Goal: Information Seeking & Learning: Learn about a topic

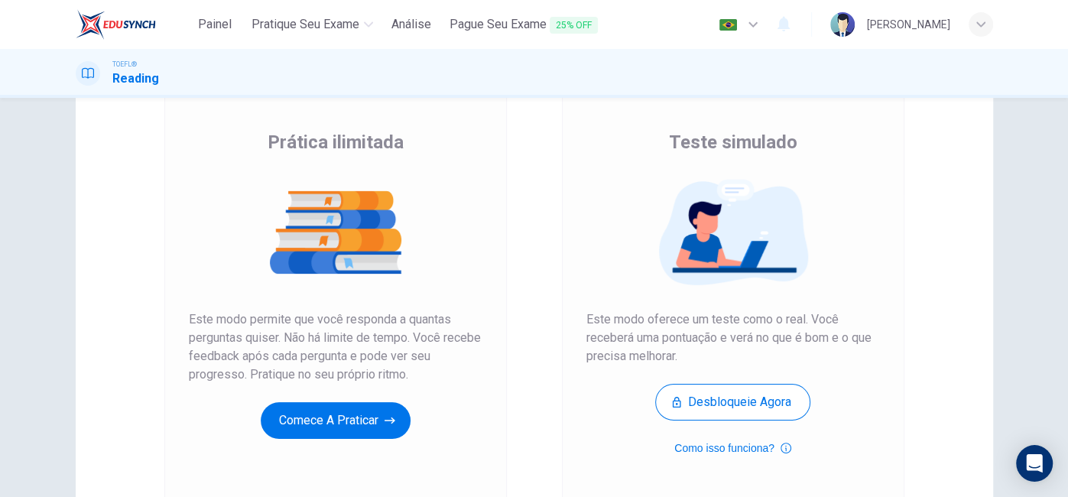
scroll to position [97, 0]
click at [346, 408] on button "Comece a praticar" at bounding box center [336, 420] width 150 height 37
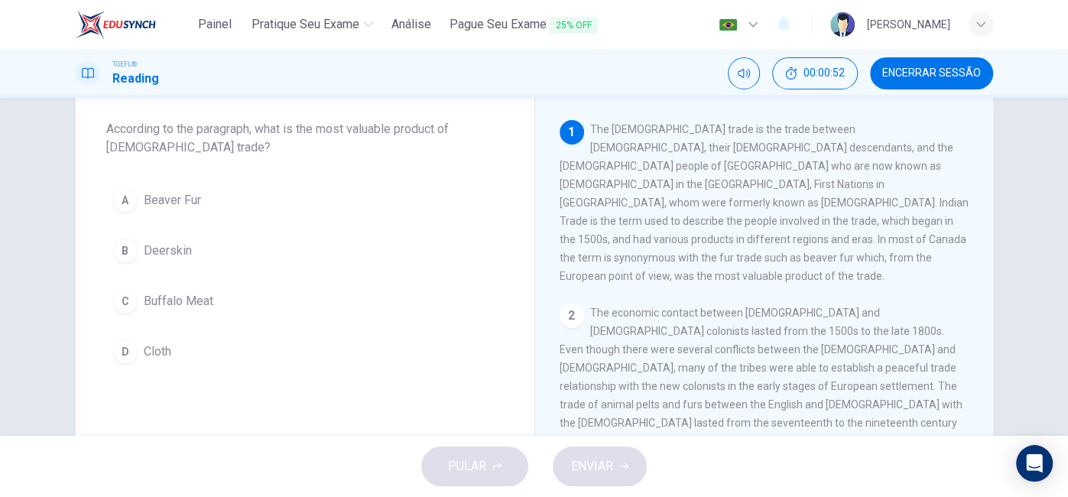
scroll to position [76, 0]
click at [905, 70] on span "Encerrar Sessão" at bounding box center [931, 73] width 99 height 12
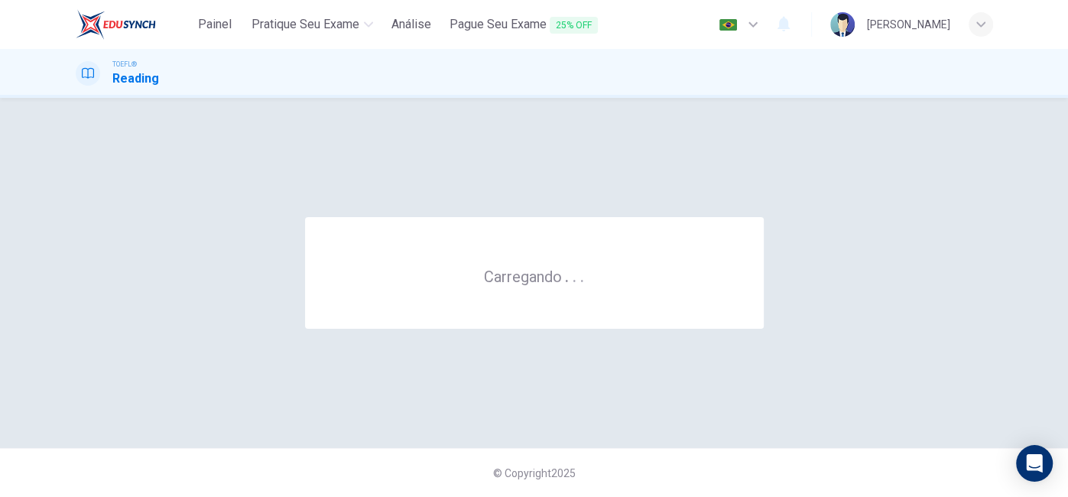
scroll to position [0, 0]
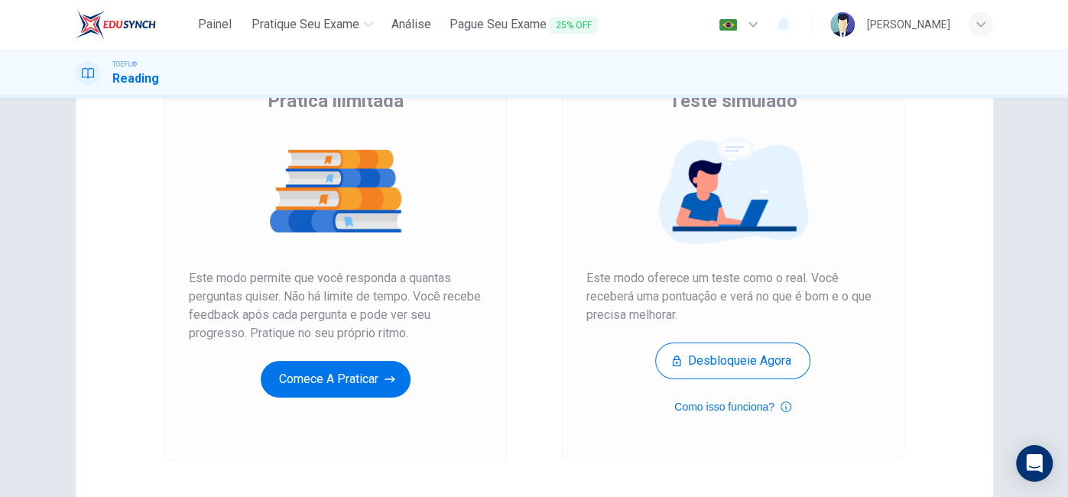
scroll to position [140, 0]
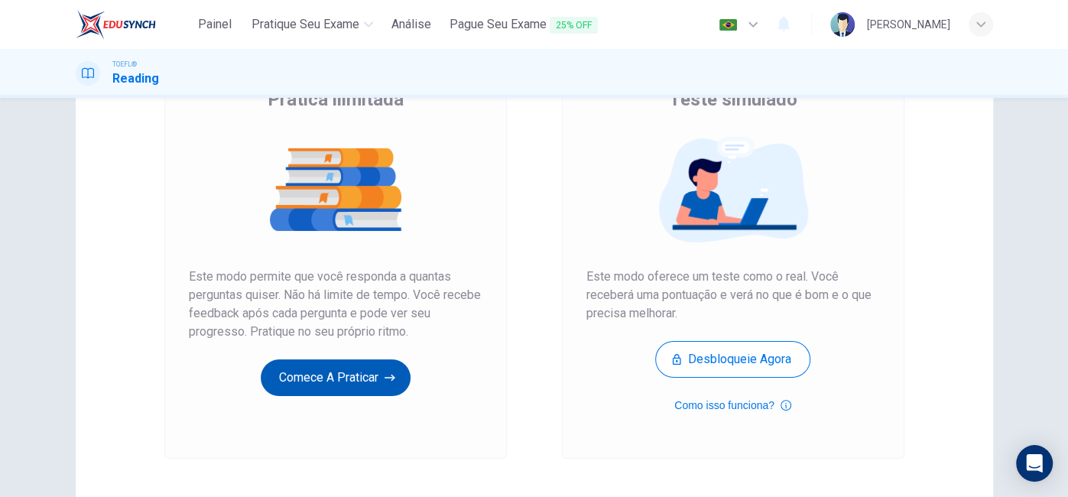
click at [290, 386] on button "Comece a praticar" at bounding box center [336, 377] width 150 height 37
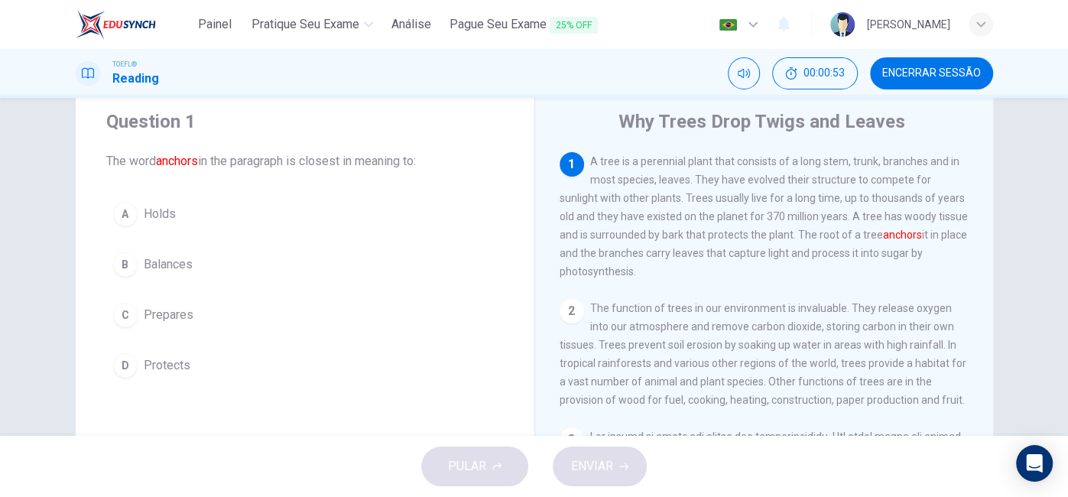
scroll to position [41, 0]
click at [134, 220] on div "A" at bounding box center [125, 217] width 24 height 24
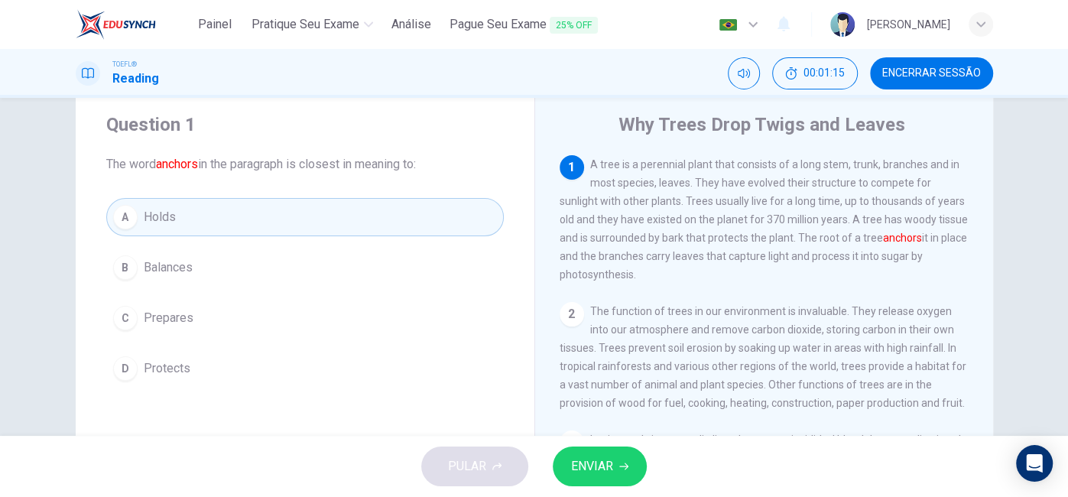
click at [619, 471] on button "ENVIAR" at bounding box center [600, 467] width 94 height 40
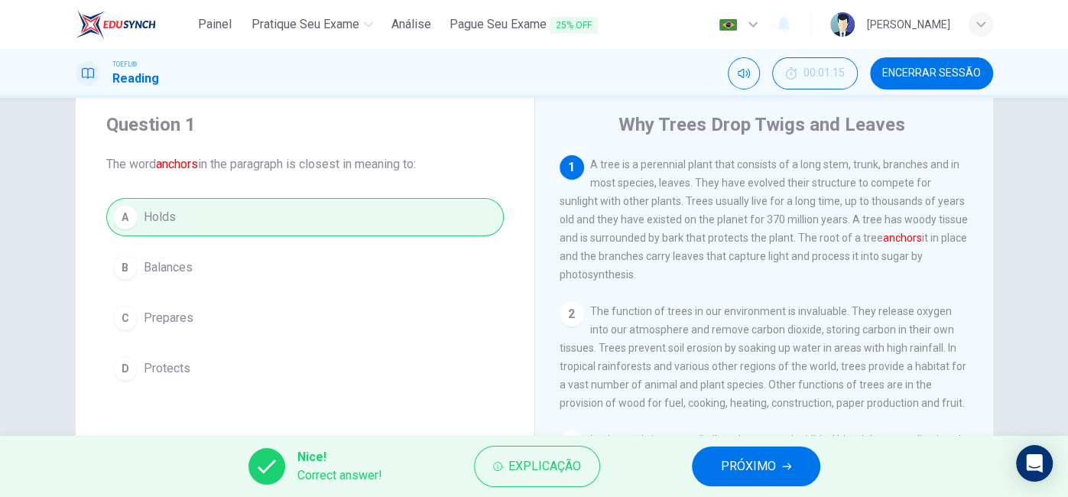
click at [727, 461] on span "PRÓXIMO" at bounding box center [748, 466] width 55 height 21
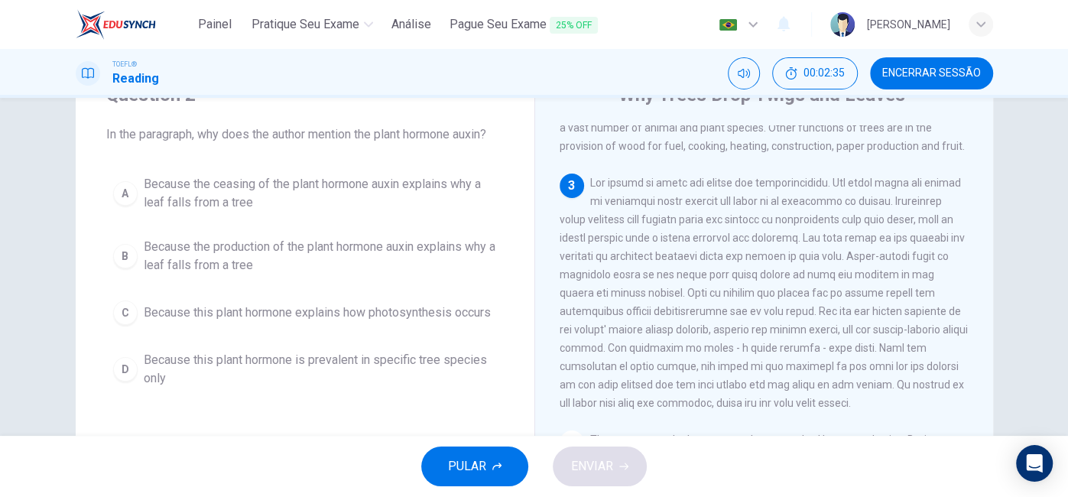
scroll to position [74, 0]
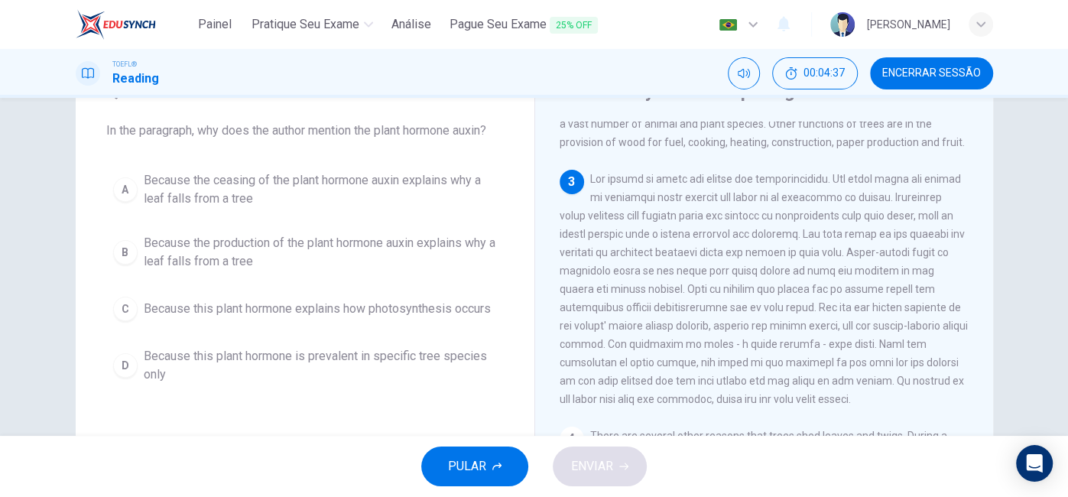
drag, startPoint x: 1067, startPoint y: 276, endPoint x: 1058, endPoint y: 297, distance: 22.3
click at [1058, 297] on div "Question 2 In the paragraph, why does the author mention the plant hormone auxi…" at bounding box center [534, 267] width 1068 height 338
click at [129, 189] on div "A" at bounding box center [125, 189] width 24 height 24
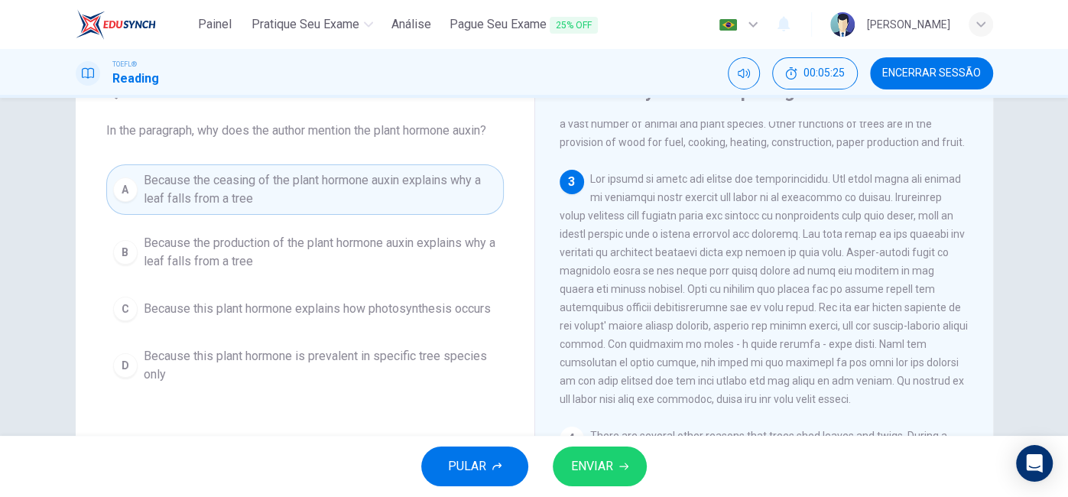
click at [593, 470] on span "ENVIAR" at bounding box center [592, 466] width 42 height 21
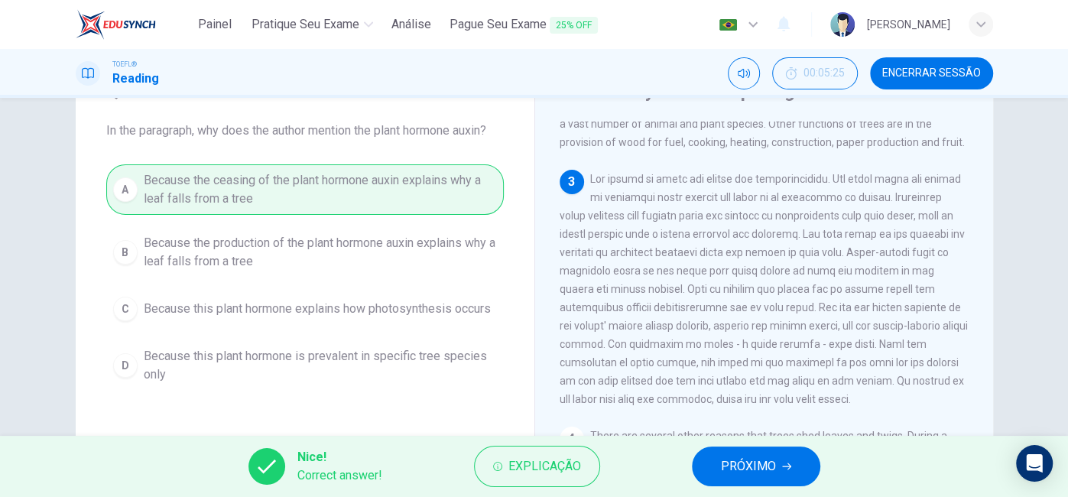
click at [718, 472] on button "PRÓXIMO" at bounding box center [756, 467] width 128 height 40
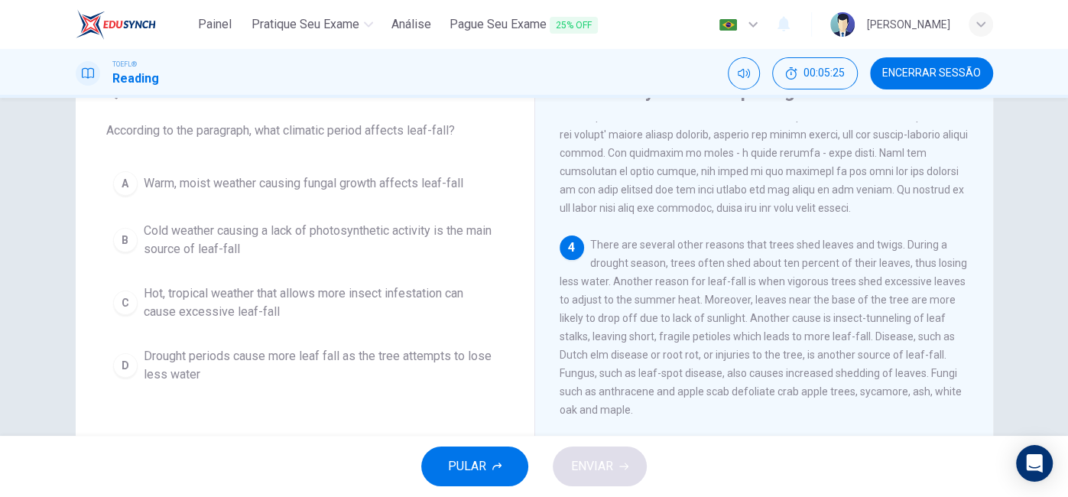
scroll to position [429, 0]
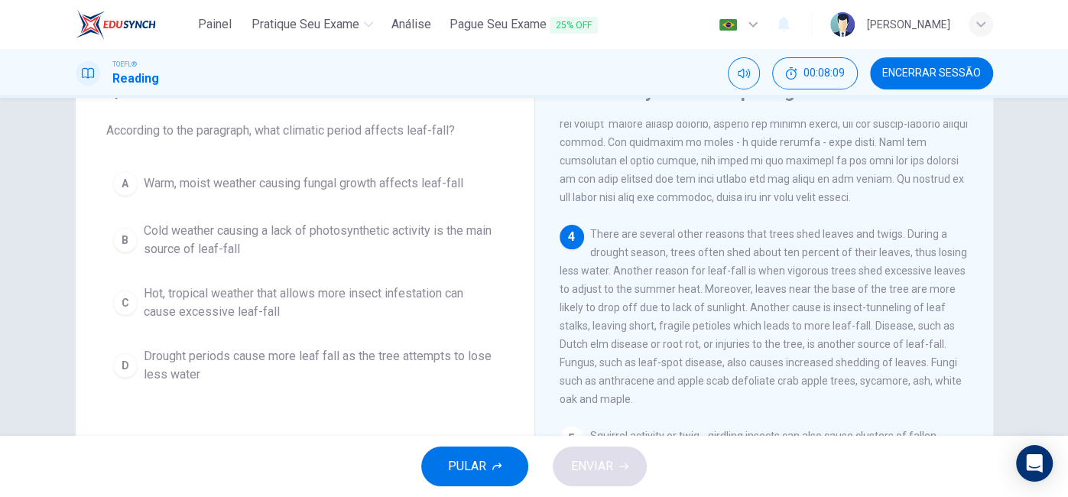
click at [241, 190] on span "Warm, moist weather causing fungal growth affects leaf-fall" at bounding box center [304, 183] width 320 height 18
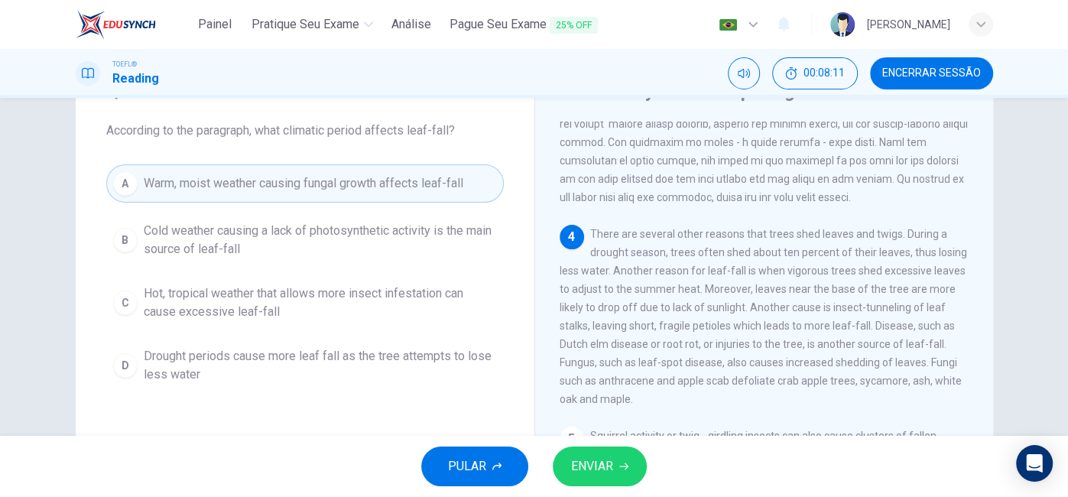
click at [585, 479] on button "ENVIAR" at bounding box center [600, 467] width 94 height 40
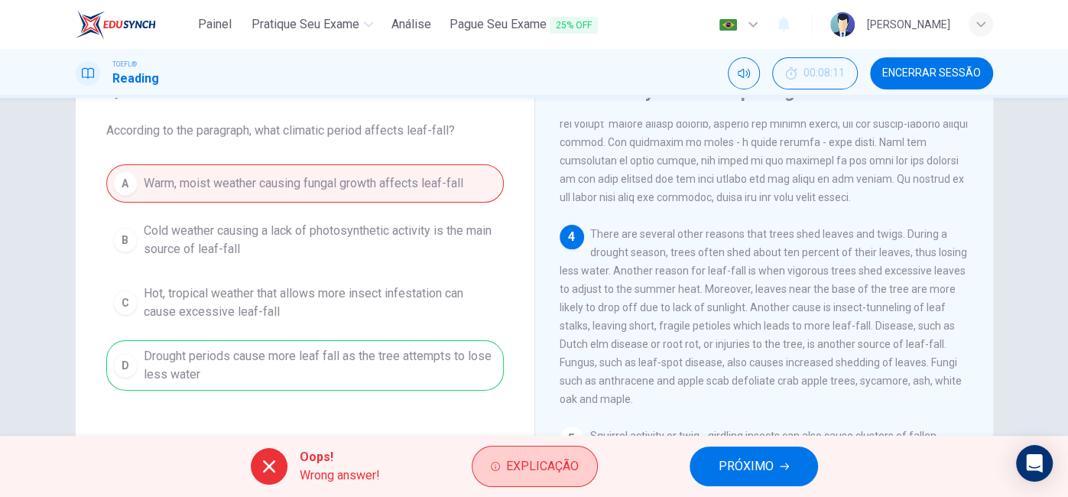
click at [538, 459] on span "Explicação" at bounding box center [542, 466] width 73 height 21
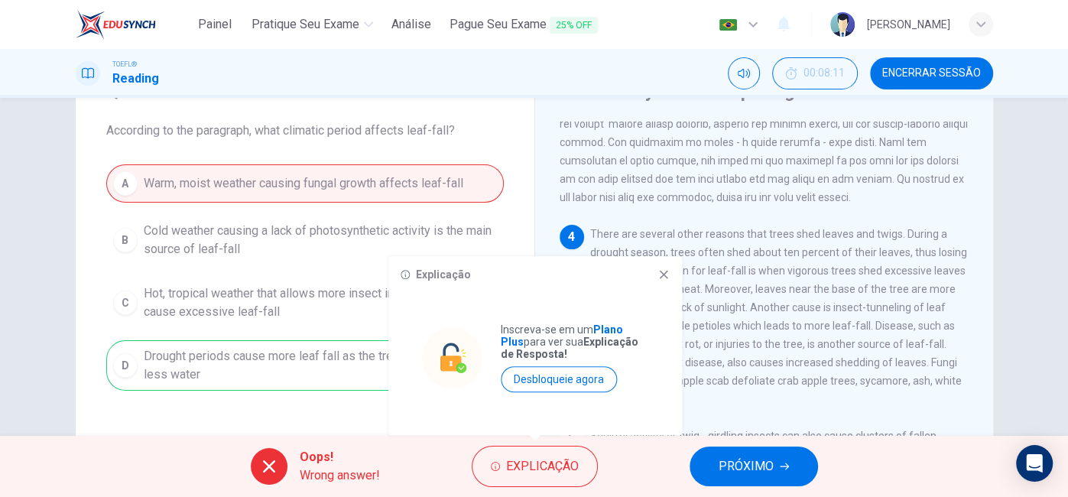
click at [725, 481] on button "PRÓXIMO" at bounding box center [754, 467] width 128 height 40
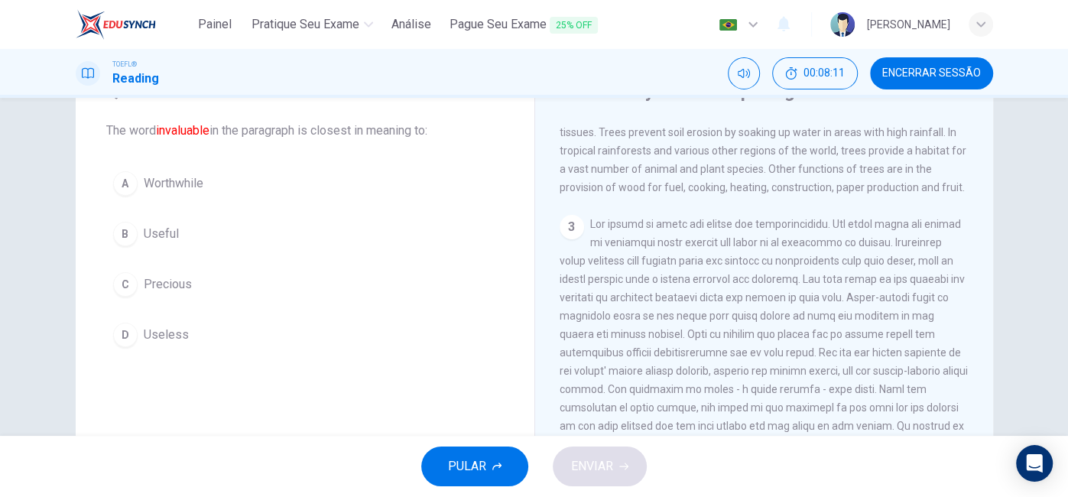
scroll to position [146, 0]
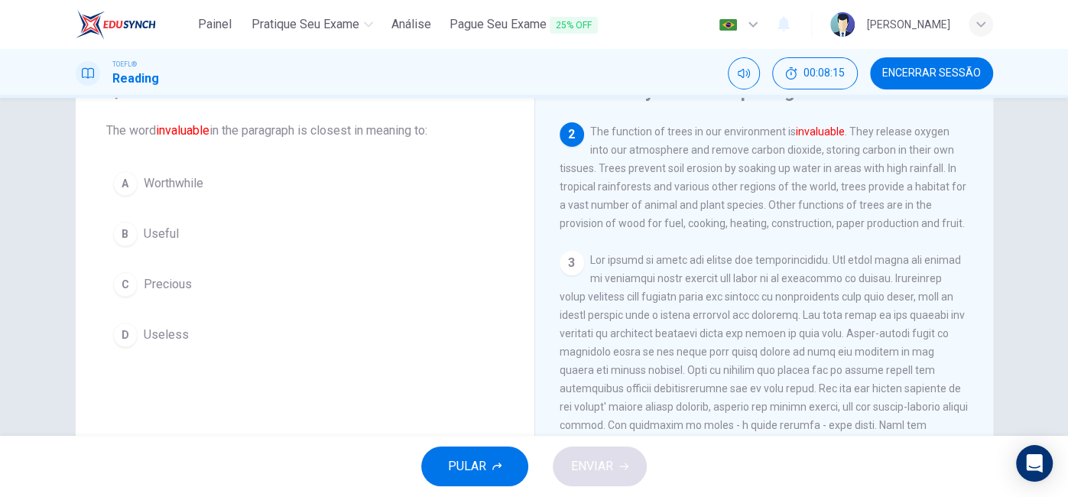
click at [905, 77] on span "Encerrar Sessão" at bounding box center [931, 73] width 99 height 12
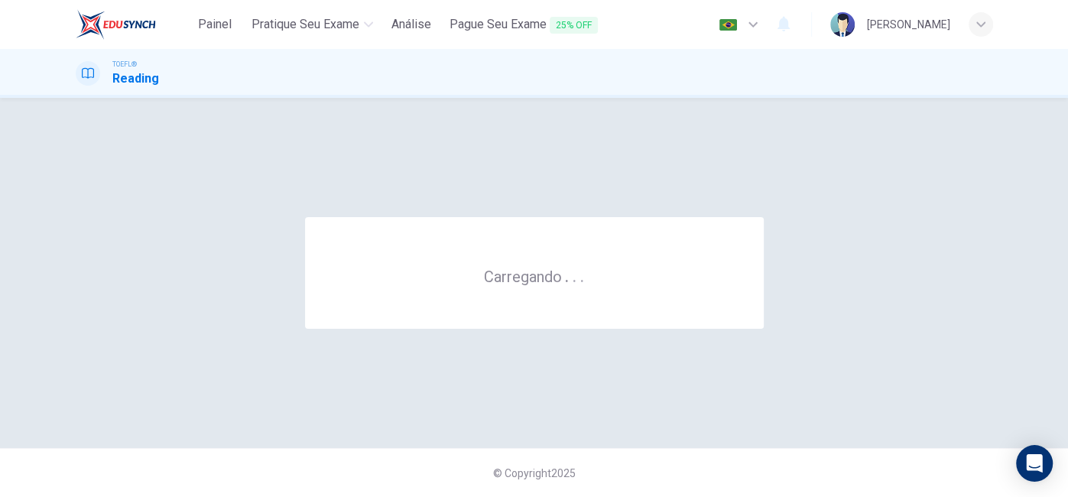
scroll to position [0, 0]
